Goal: Transaction & Acquisition: Purchase product/service

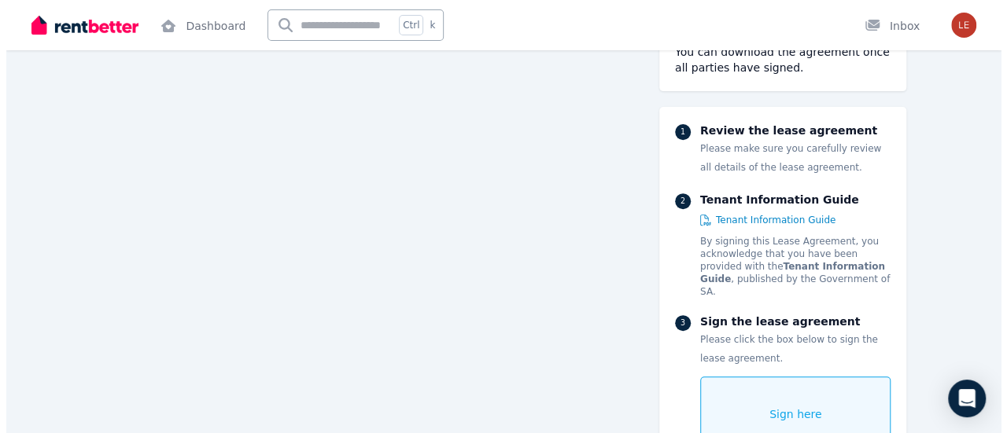
scroll to position [3302, 0]
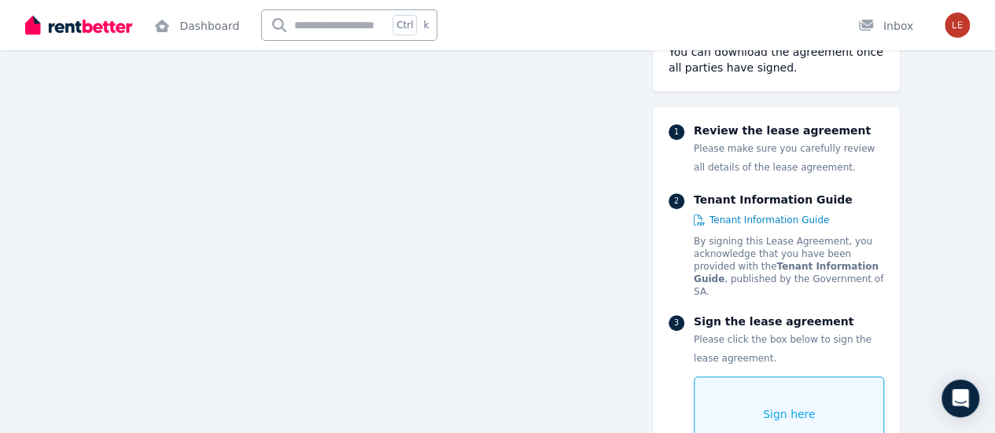
click at [815, 407] on span "Sign here" at bounding box center [789, 415] width 53 height 16
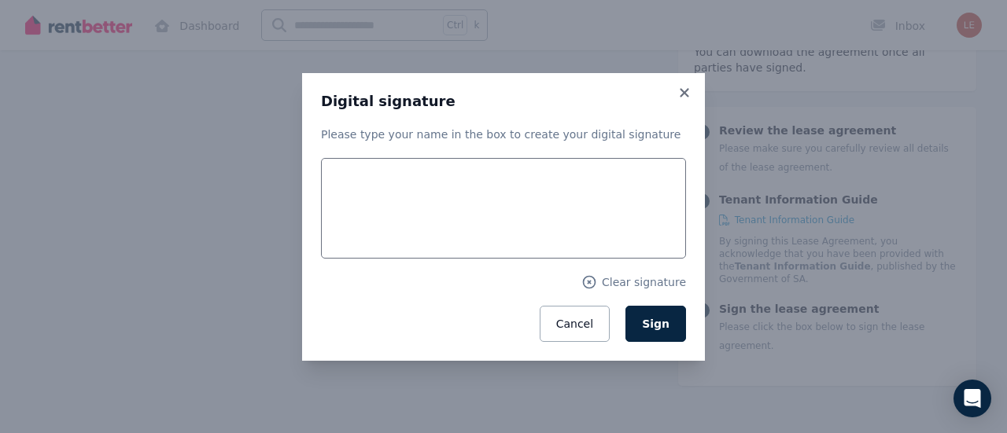
scroll to position [3304, 0]
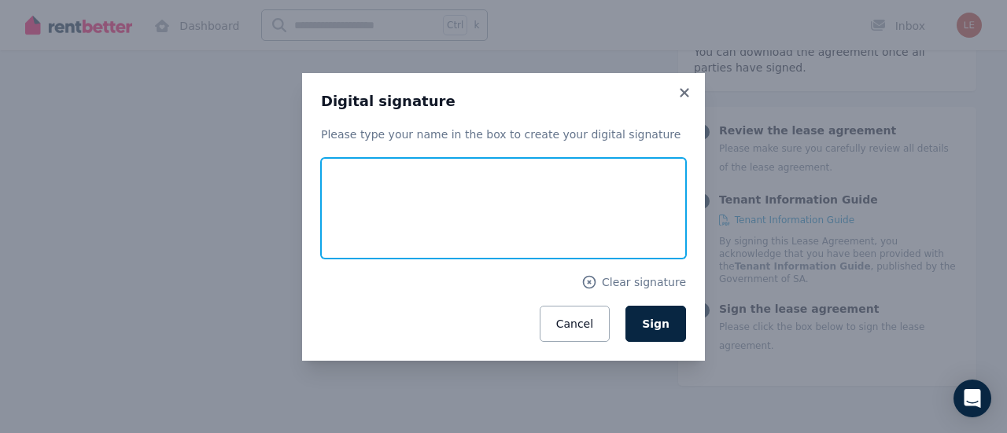
drag, startPoint x: 359, startPoint y: 180, endPoint x: 388, endPoint y: 202, distance: 36.5
click at [388, 202] on input "text" at bounding box center [503, 208] width 365 height 101
type input "*********"
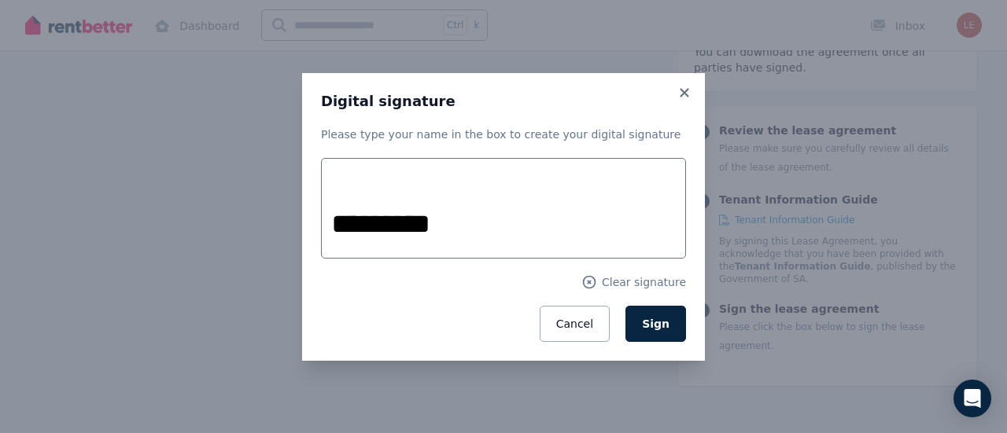
click at [335, 312] on div "Cancel Sign" at bounding box center [503, 324] width 365 height 36
click at [667, 310] on button "Sign" at bounding box center [655, 324] width 61 height 36
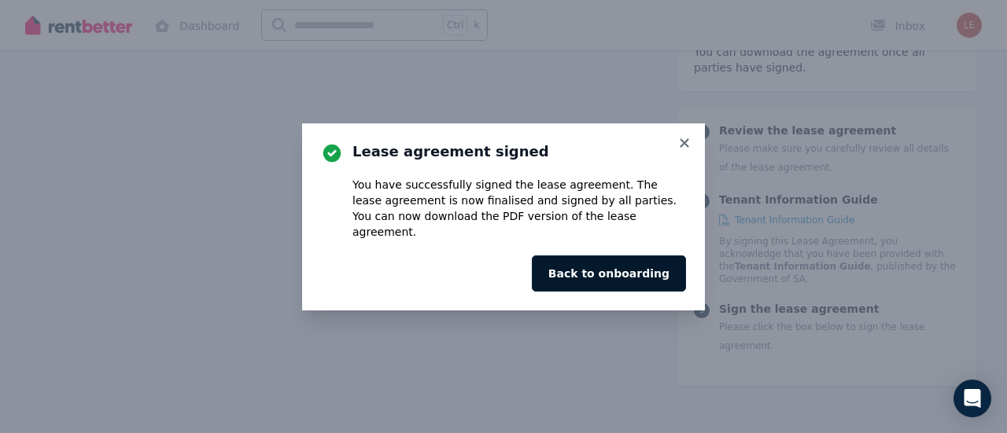
click at [651, 260] on button "Back to onboarding" at bounding box center [609, 274] width 154 height 36
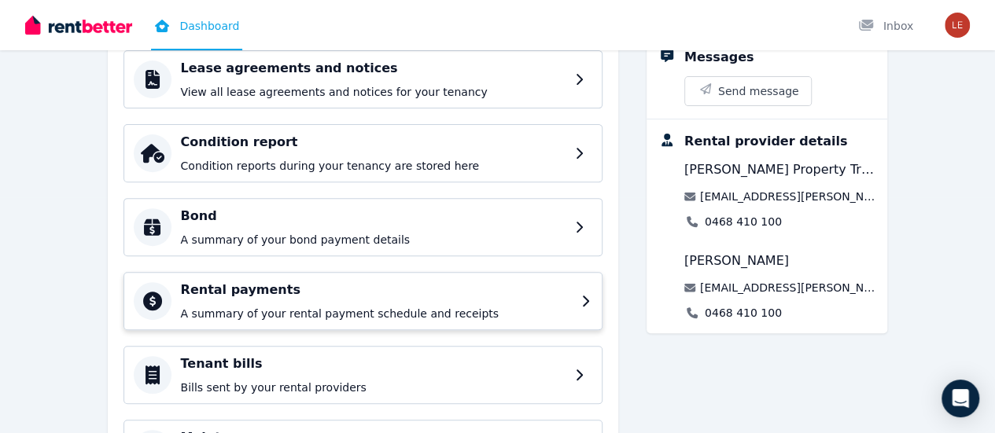
scroll to position [315, 0]
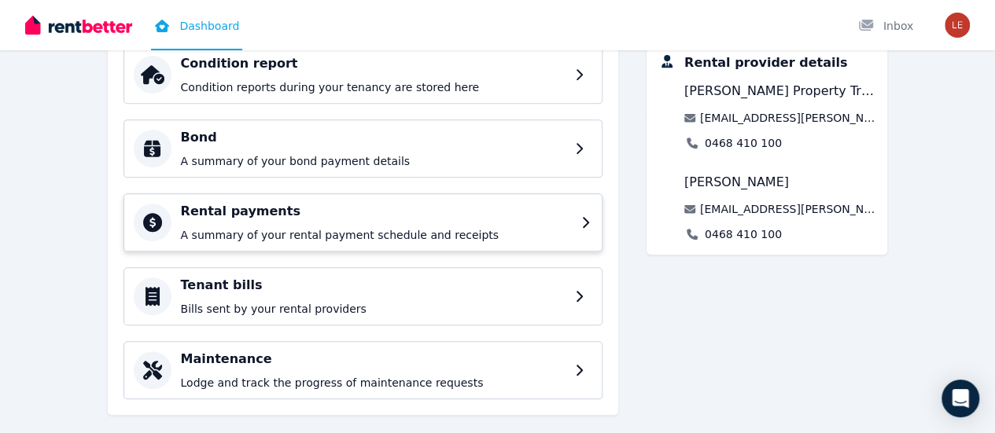
click at [259, 229] on p "A summary of your rental payment schedule and receipts" at bounding box center [376, 235] width 391 height 16
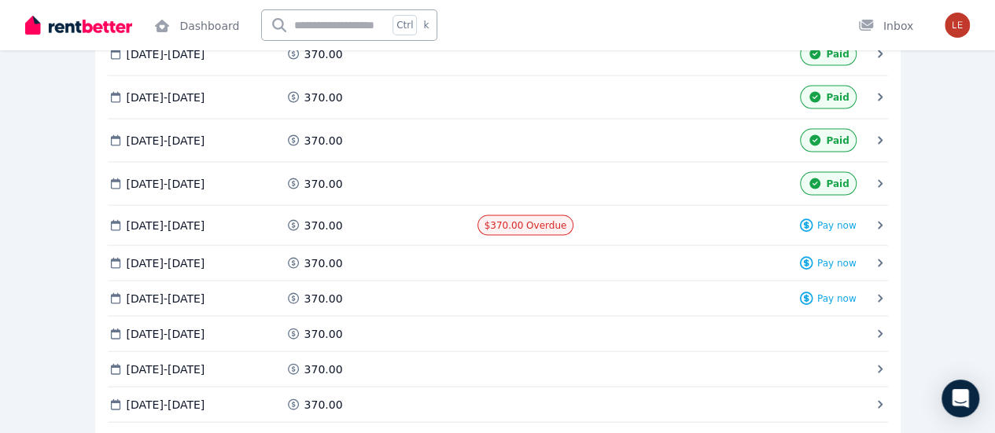
scroll to position [1573, 0]
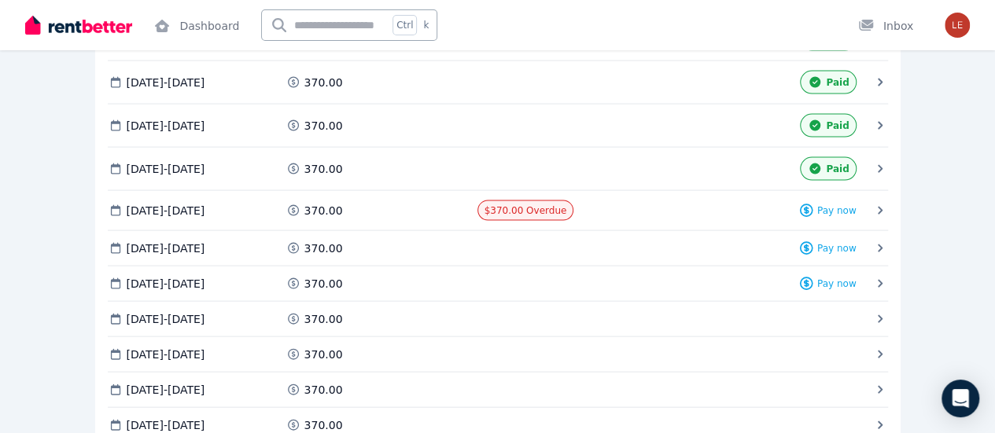
click at [0, 0] on div "Pay now" at bounding box center [0, 0] width 0 height 0
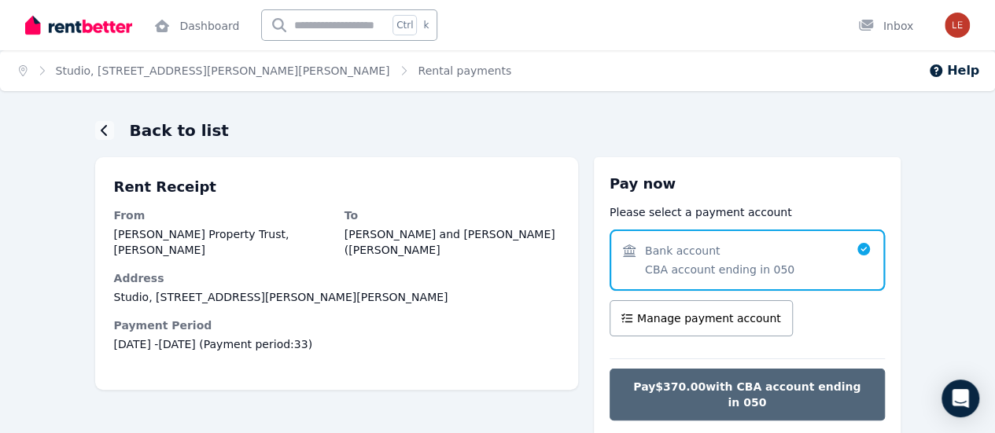
click at [777, 380] on span "Pay $370.00 with CBA account ending in 050" at bounding box center [747, 394] width 242 height 31
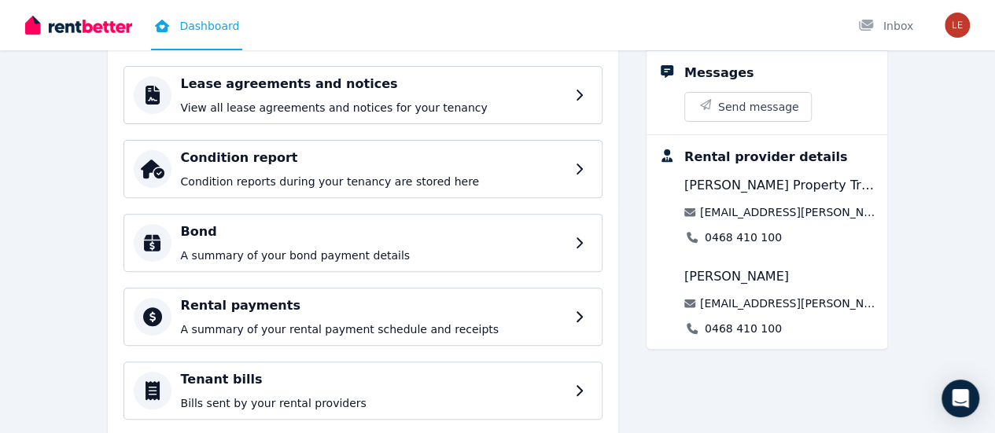
scroll to position [315, 0]
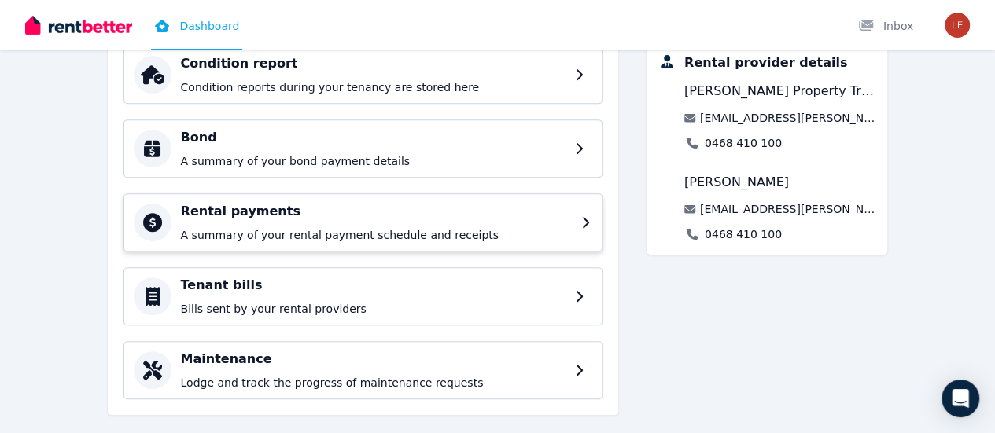
click at [241, 233] on p "A summary of your rental payment schedule and receipts" at bounding box center [376, 235] width 391 height 16
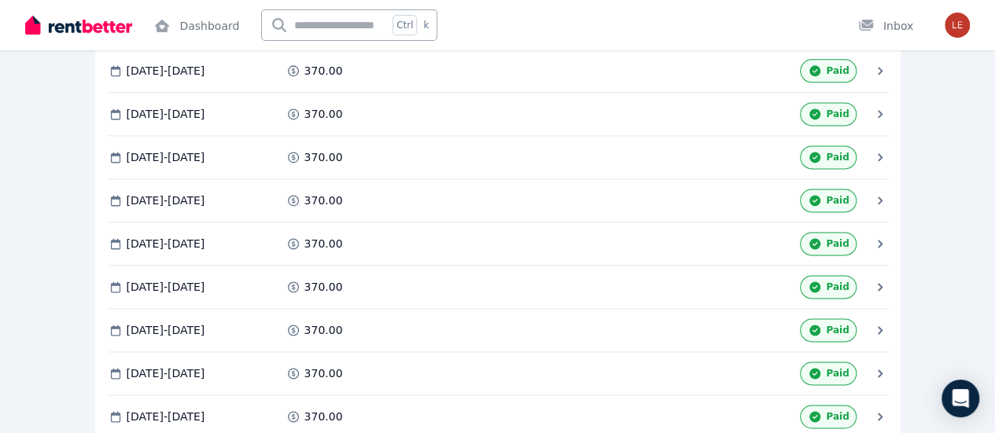
scroll to position [1573, 0]
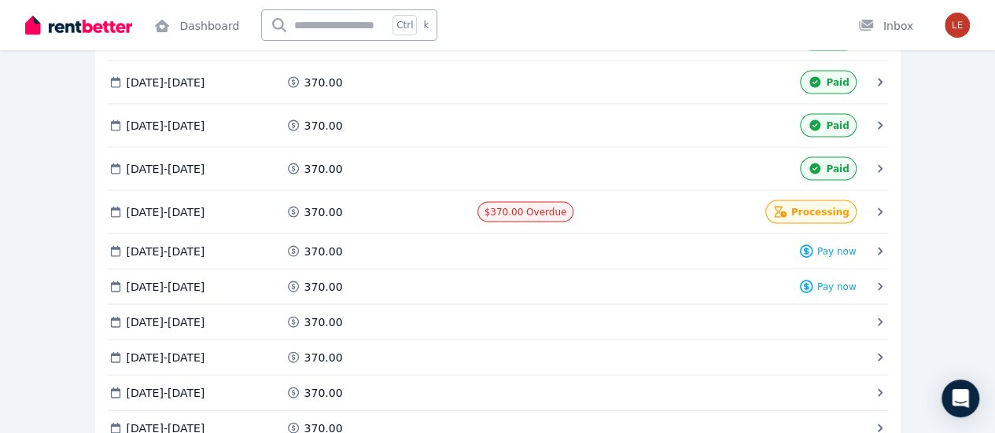
click at [0, 0] on span "Pay now" at bounding box center [0, 0] width 0 height 0
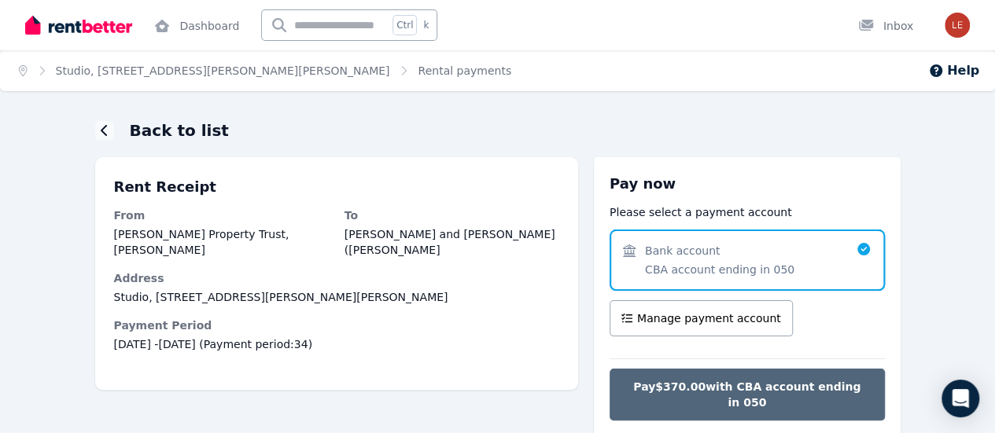
click at [804, 388] on span "Pay $370.00 with CBA account ending in 050" at bounding box center [747, 394] width 242 height 31
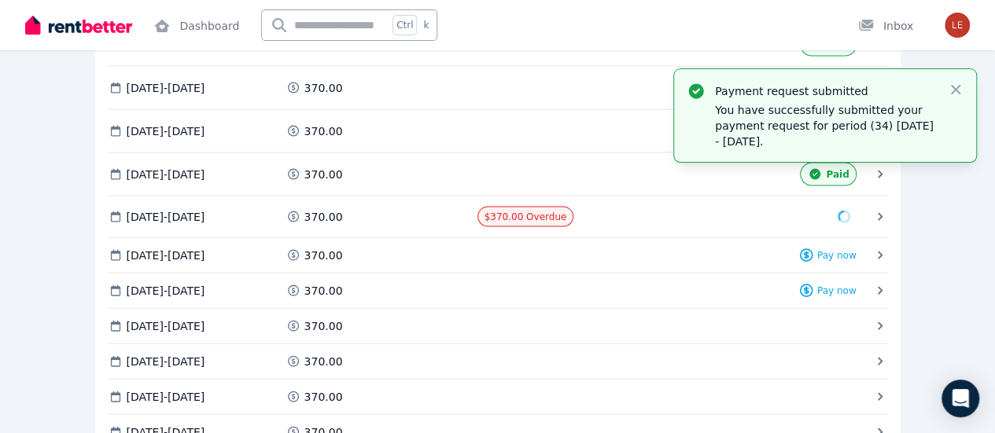
scroll to position [1494, 0]
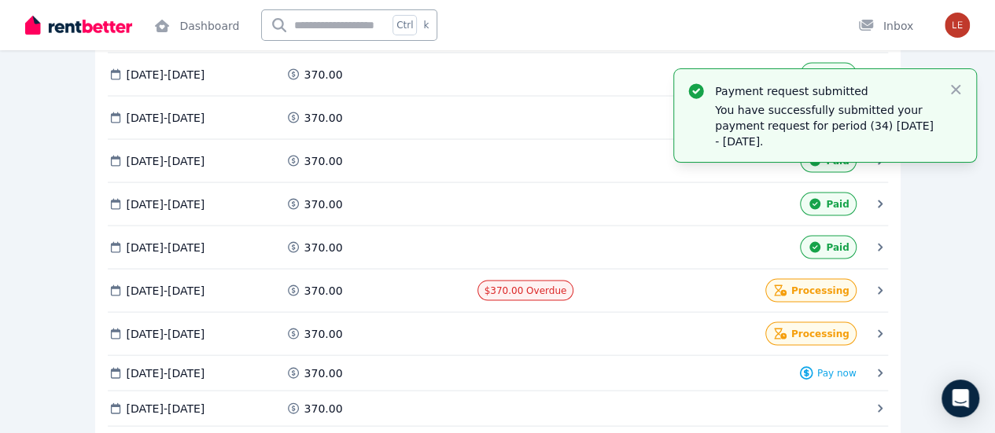
click at [0, 0] on span "Pay now" at bounding box center [0, 0] width 0 height 0
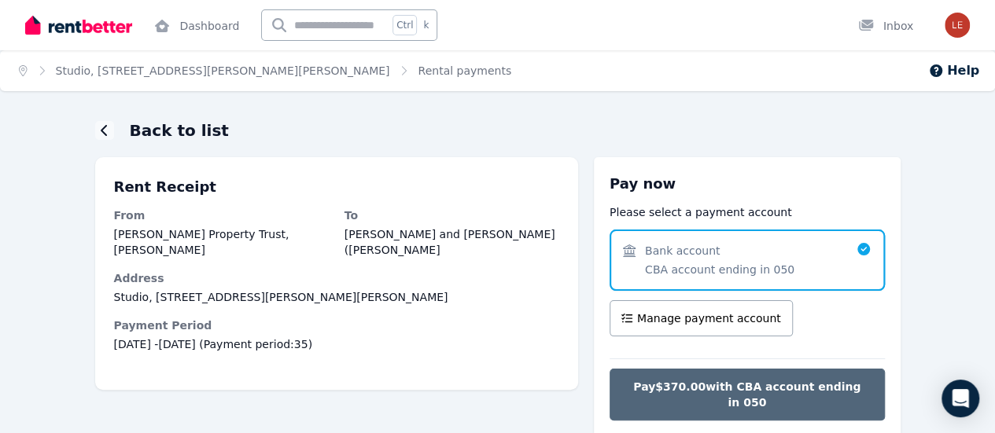
click at [722, 385] on span "Pay $370.00 with CBA account ending in 050" at bounding box center [747, 394] width 242 height 31
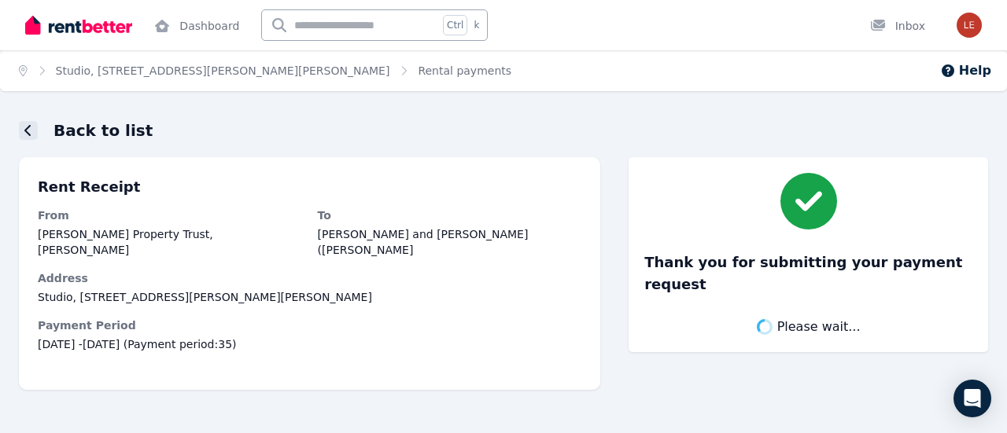
click at [30, 124] on icon at bounding box center [28, 130] width 8 height 13
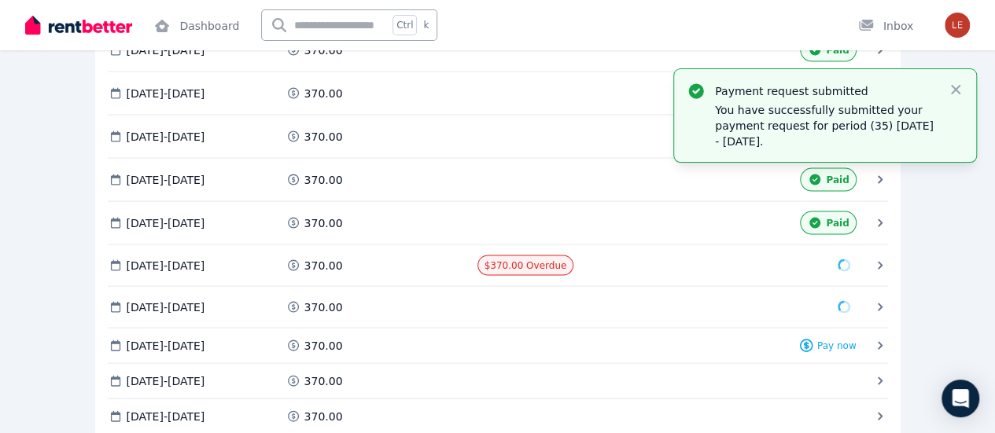
scroll to position [1494, 0]
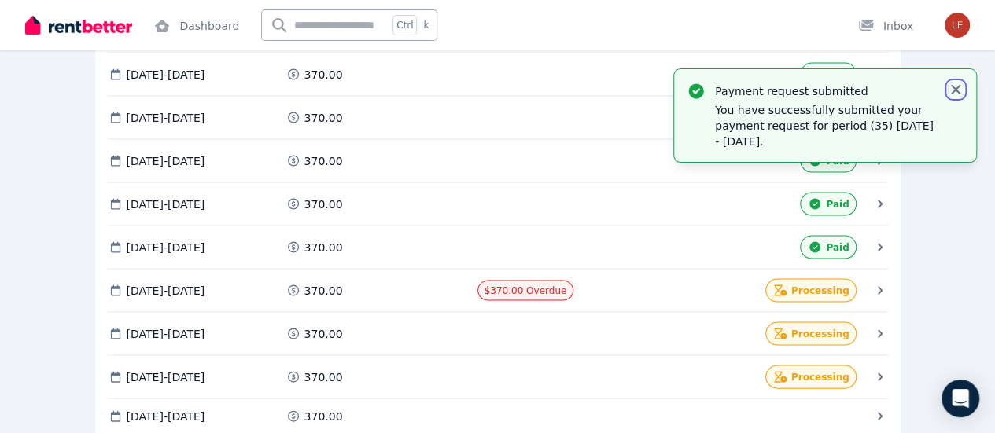
click at [956, 94] on icon "button" at bounding box center [956, 90] width 16 height 16
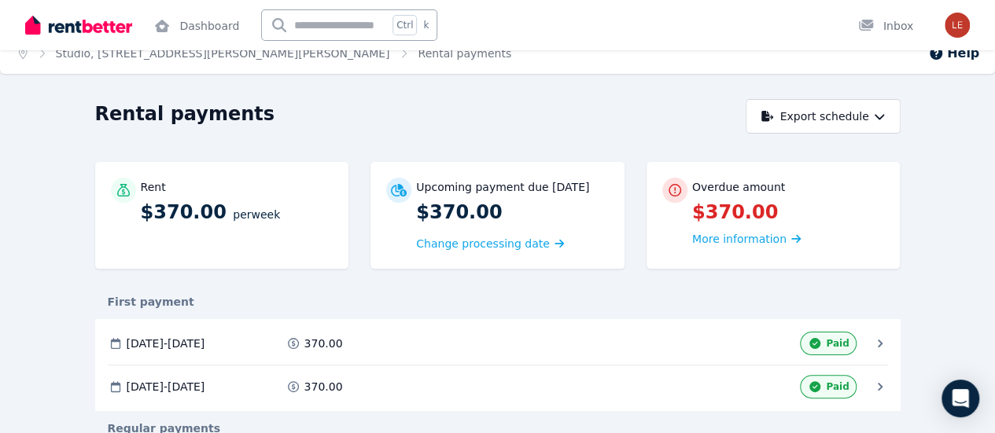
scroll to position [0, 0]
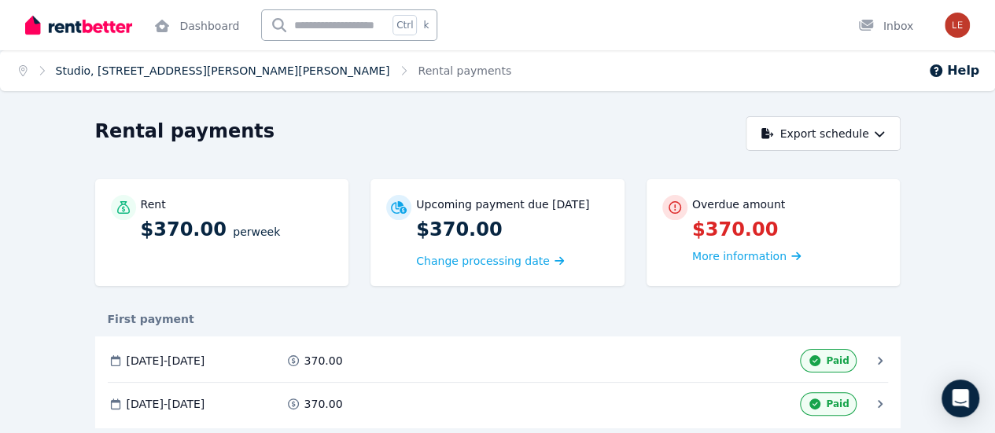
click at [167, 72] on link "Studio, 1 Cummings Cres, Mitchell Park" at bounding box center [223, 70] width 334 height 13
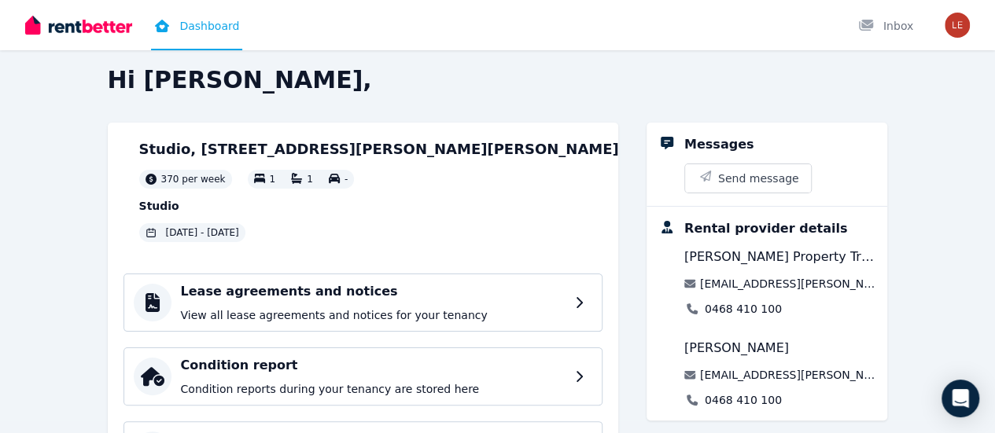
scroll to position [236, 0]
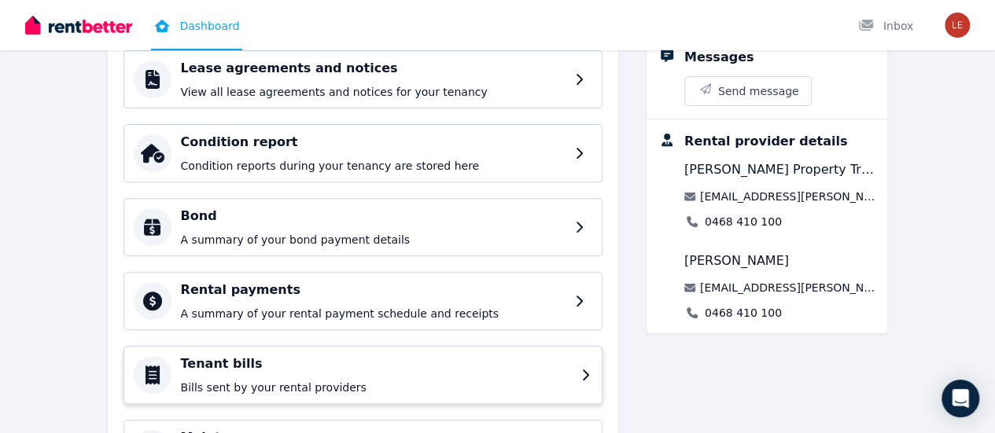
click at [231, 365] on h4 "Tenant bills" at bounding box center [376, 364] width 391 height 19
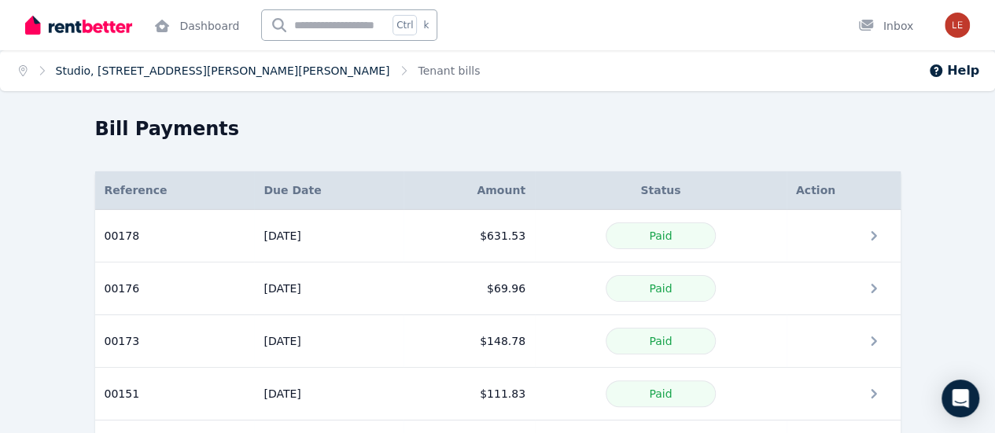
click at [236, 67] on link "Studio, 1 Cummings Cres, Mitchell Park" at bounding box center [223, 70] width 334 height 13
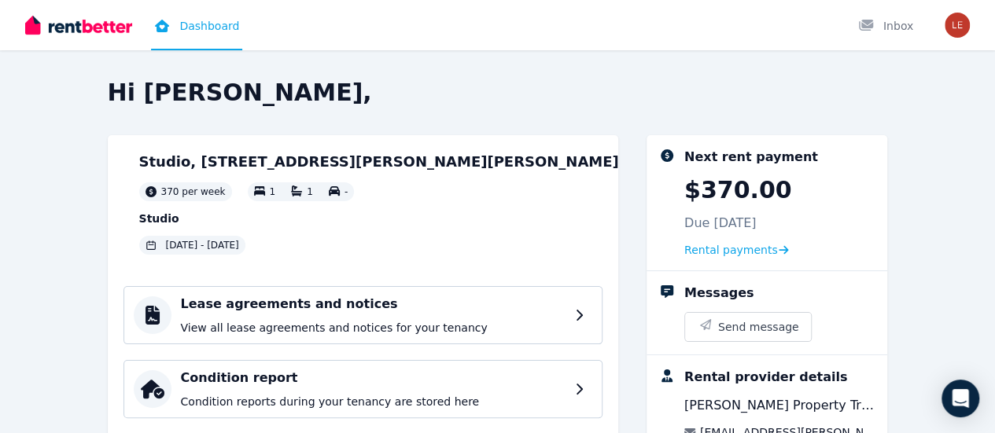
click at [123, 201] on img at bounding box center [123, 207] width 0 height 113
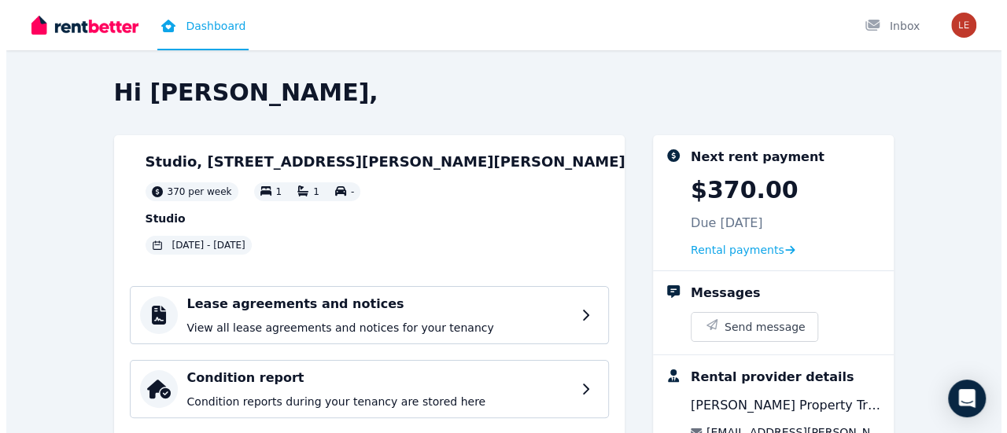
scroll to position [157, 0]
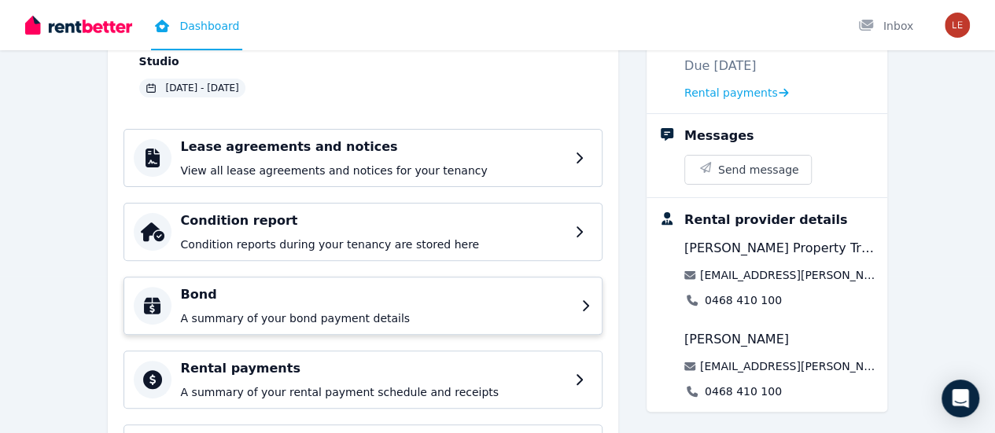
click at [206, 320] on p "A summary of your bond payment details" at bounding box center [376, 319] width 391 height 16
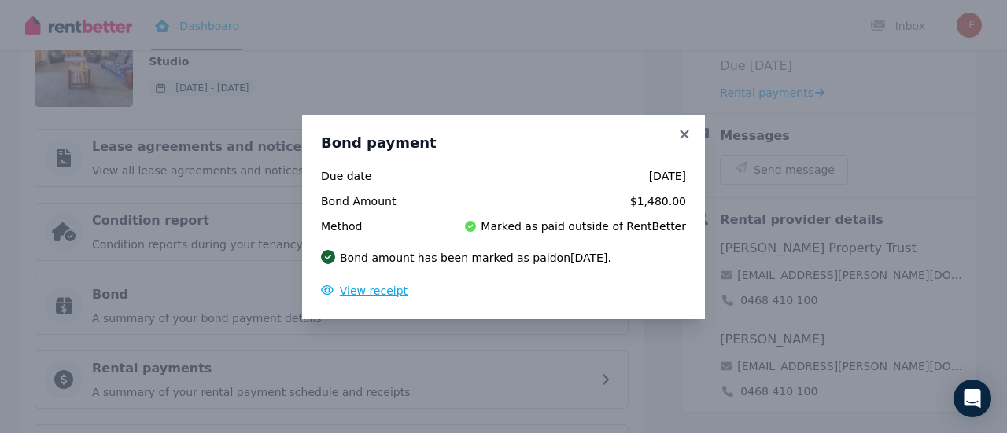
click at [385, 295] on span "View receipt" at bounding box center [374, 291] width 68 height 13
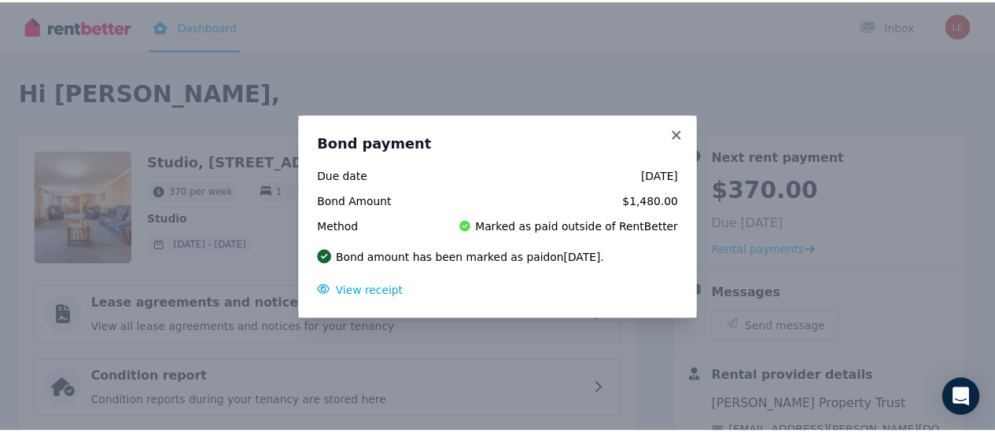
scroll to position [0, 0]
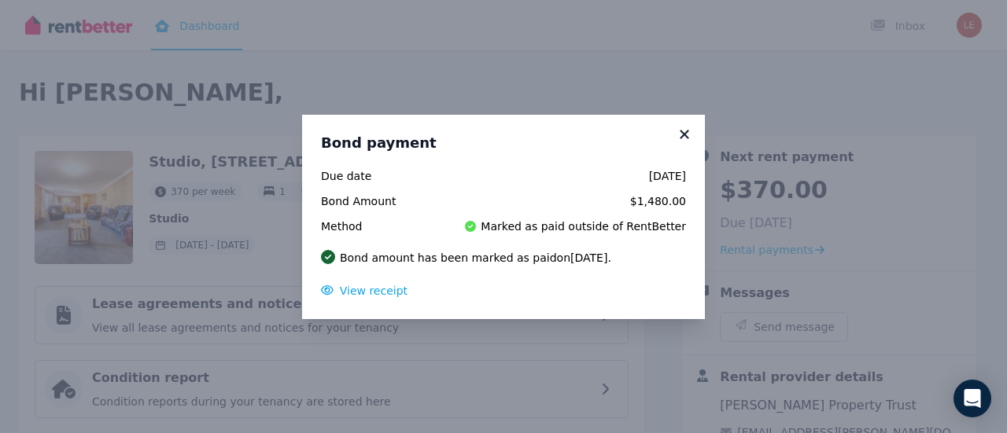
click at [686, 135] on icon at bounding box center [684, 134] width 9 height 9
